Goal: Register for event/course

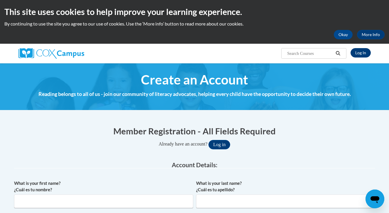
click at [365, 53] on link "Log In" at bounding box center [361, 52] width 20 height 9
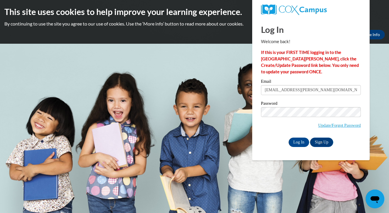
type input "chelswe.punzalan@cougars.baartonccc.edu"
click at [298, 141] on input "Log In" at bounding box center [299, 142] width 21 height 9
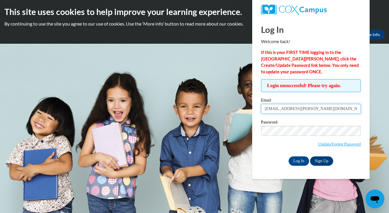
click at [277, 112] on input "chelswe.punzalan@cougars.baartonccc.edu" at bounding box center [311, 109] width 100 height 10
click at [278, 109] on input "chelswe.punzalan@cougars.baartonccc.edu" at bounding box center [311, 109] width 100 height 10
type input "chelsea.punzalan@cougars.baartonccc.edu"
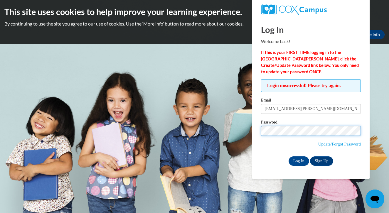
click at [298, 160] on input "Log In" at bounding box center [299, 160] width 21 height 9
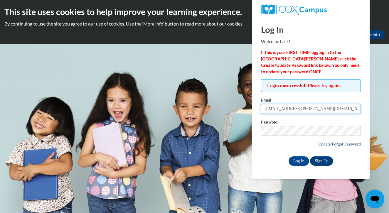
type input "chelsea.punzalan@cougars.bartonccc.edu"
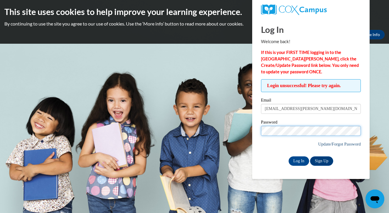
click at [298, 160] on input "Log In" at bounding box center [299, 160] width 21 height 9
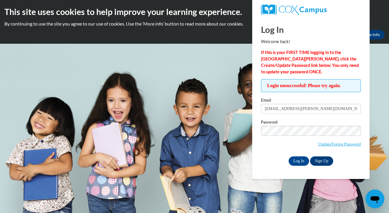
click at [289, 135] on span "Update/Forgot Password" at bounding box center [311, 138] width 100 height 24
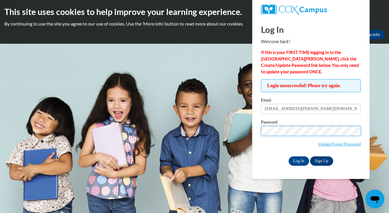
click at [298, 160] on input "Log In" at bounding box center [299, 160] width 21 height 9
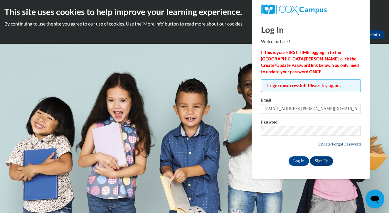
click at [342, 143] on link "Update/Forgot Password" at bounding box center [339, 144] width 43 height 5
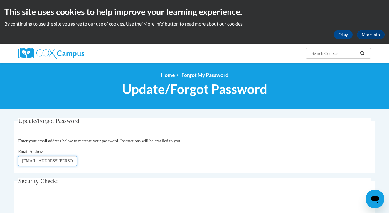
type input "[EMAIL_ADDRESS][DOMAIN_NAME]"
click button "Refresh captcha" at bounding box center [0, 0] width 0 height 0
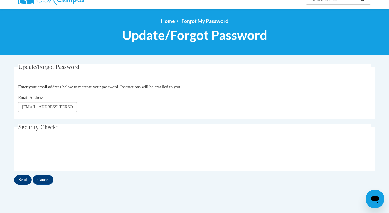
click at [27, 179] on input "Send" at bounding box center [23, 179] width 18 height 9
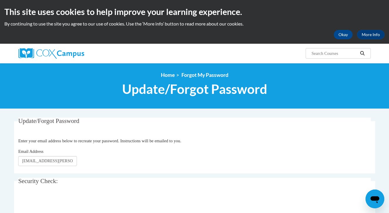
scroll to position [0, 0]
click at [70, 55] on img at bounding box center [51, 53] width 66 height 11
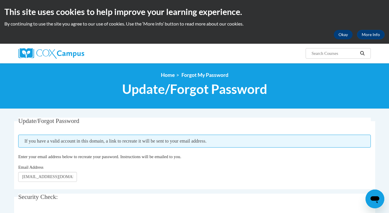
click at [341, 37] on button "Okay" at bounding box center [343, 34] width 19 height 9
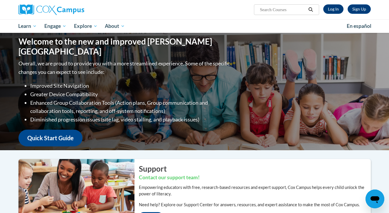
click at [336, 9] on link "Log In" at bounding box center [333, 8] width 20 height 9
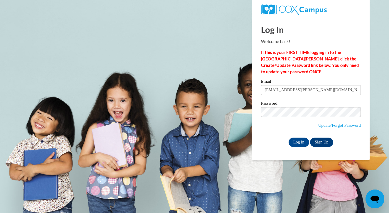
type input "[EMAIL_ADDRESS][PERSON_NAME][DOMAIN_NAME]"
click at [298, 141] on input "Log In" at bounding box center [299, 142] width 21 height 9
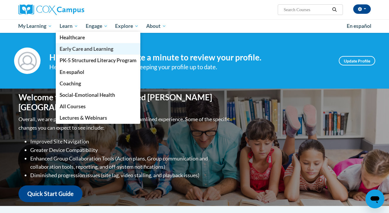
click at [80, 48] on span "Early Care and Learning" at bounding box center [87, 49] width 54 height 6
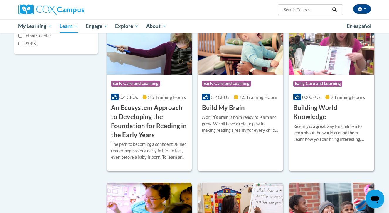
scroll to position [172, 0]
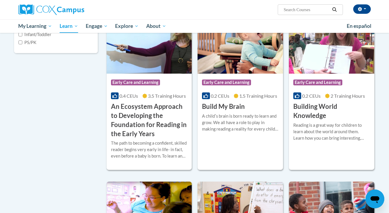
click at [27, 46] on label "PS/PK" at bounding box center [27, 42] width 18 height 6
click at [22, 44] on input "PS/PK" at bounding box center [20, 43] width 4 height 4
checkbox input "true"
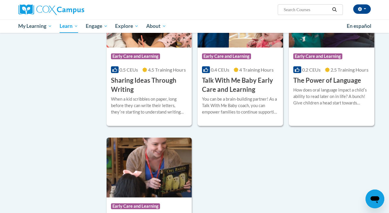
scroll to position [564, 0]
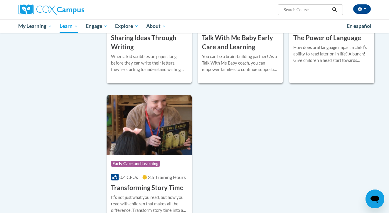
click at [137, 52] on h3 "Sharing Ideas Through Writing" at bounding box center [149, 42] width 77 height 18
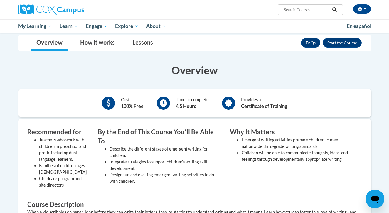
scroll to position [8, 0]
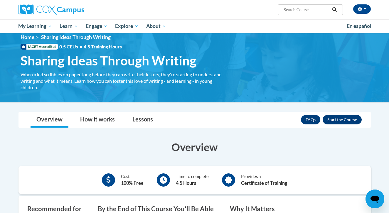
click at [345, 120] on button "Enroll" at bounding box center [342, 119] width 39 height 9
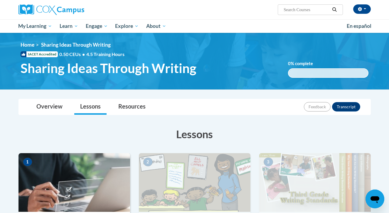
scroll to position [99, 0]
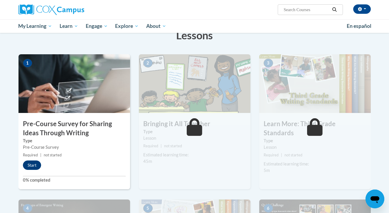
click at [28, 164] on button "Start" at bounding box center [32, 165] width 18 height 9
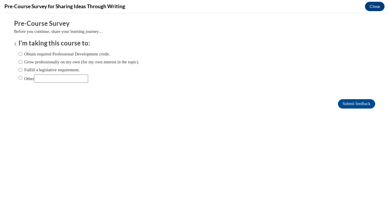
scroll to position [0, 0]
click at [56, 63] on label "Grow professionally on my own (for my own interest in the topic)." at bounding box center [78, 62] width 121 height 6
click at [22, 63] on input "Grow professionally on my own (for my own interest in the topic)." at bounding box center [20, 62] width 4 height 6
radio input "true"
click at [363, 101] on input "Submit feedback" at bounding box center [356, 103] width 37 height 9
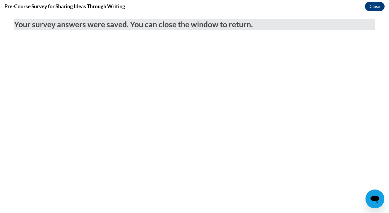
click at [375, 8] on button "Close" at bounding box center [375, 6] width 20 height 9
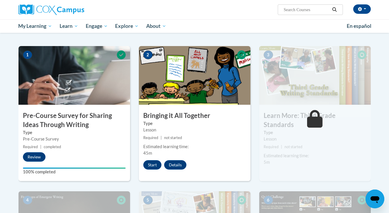
scroll to position [108, 0]
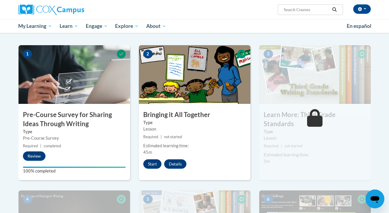
click at [151, 163] on button "Start" at bounding box center [152, 163] width 18 height 9
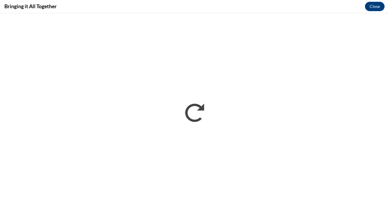
scroll to position [0, 0]
